Goal: Information Seeking & Learning: Find specific fact

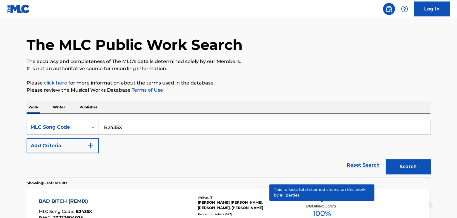
click at [146, 135] on div "SearchWithCriteriad42f01a0-6e01-45d6-a90d-2fde8b9ca40c MLC Song Code B2435X Add…" at bounding box center [228, 136] width 403 height 33
click at [141, 129] on input "B2435X" at bounding box center [264, 127] width 331 height 14
paste input "Z6727P"
type input "Z6727P"
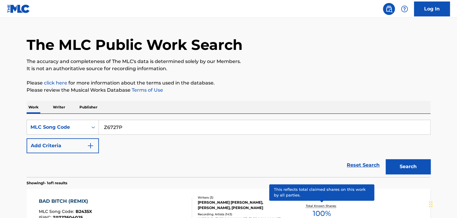
click at [385, 159] on button "Search" at bounding box center [407, 166] width 45 height 15
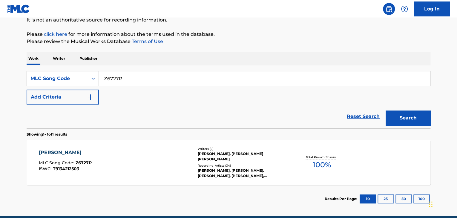
scroll to position [88, 0]
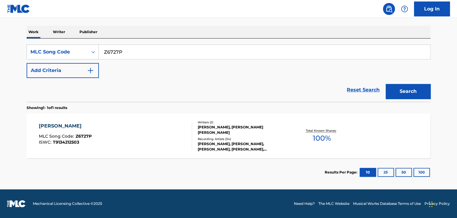
click at [121, 153] on div "[PERSON_NAME] MLC Song Code : Z6727P ISWC : T9134212503 Writers ( 2 ) [PERSON_N…" at bounding box center [228, 135] width 403 height 45
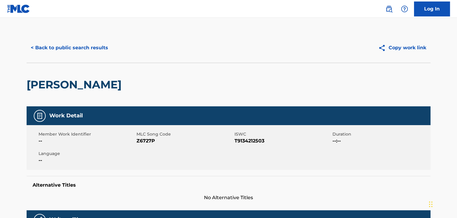
click at [85, 36] on div "< Back to public search results Copy work link" at bounding box center [228, 48] width 403 height 30
click at [83, 49] on button "< Back to public search results" at bounding box center [70, 47] width 86 height 15
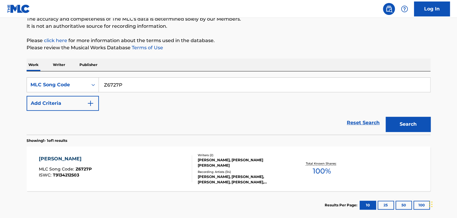
scroll to position [3, 0]
